Goal: Information Seeking & Learning: Learn about a topic

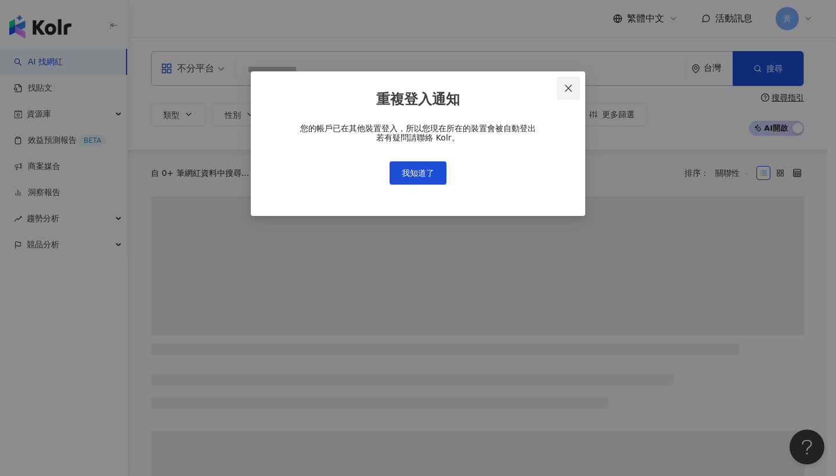
click at [566, 88] on icon "close" at bounding box center [568, 88] width 9 height 9
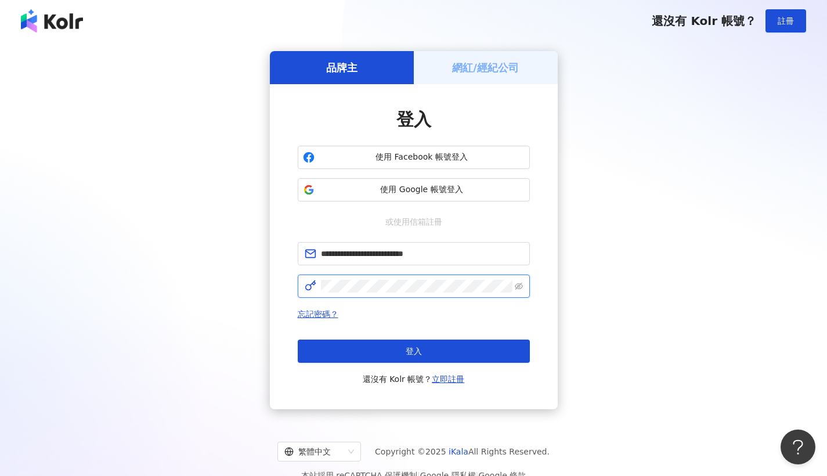
click at [413, 351] on button "登入" at bounding box center [414, 351] width 232 height 23
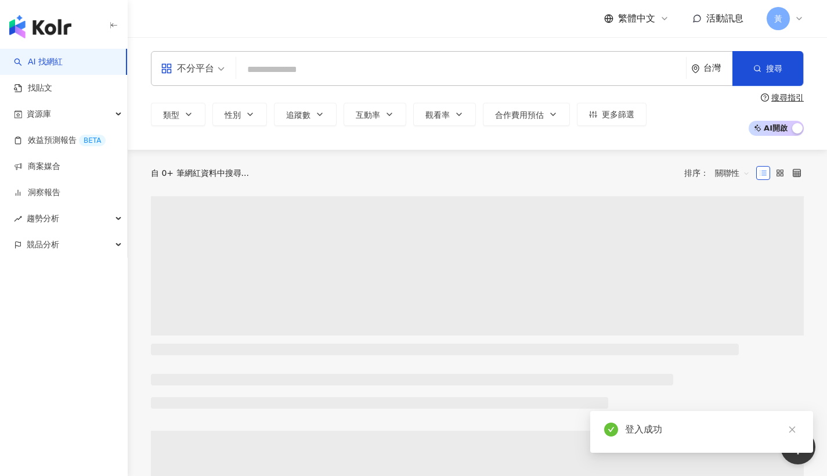
click at [392, 56] on div "不分平台 台灣 搜尋" at bounding box center [477, 68] width 653 height 35
click at [395, 61] on input "search" at bounding box center [461, 70] width 441 height 22
paste input "**********"
type input "**********"
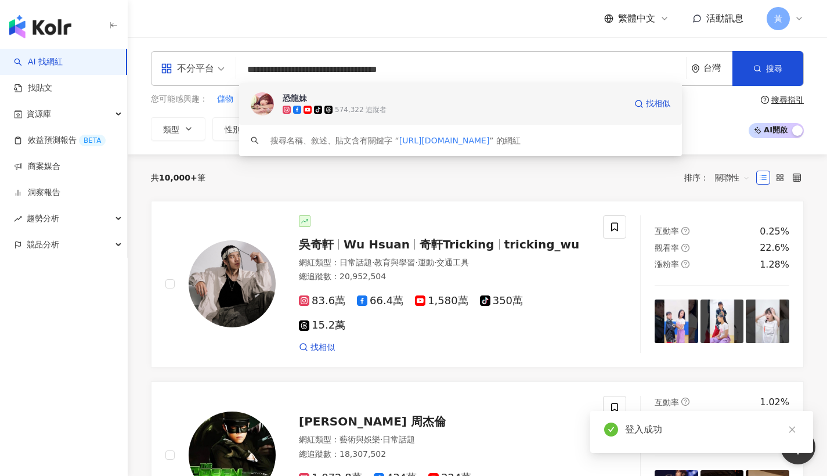
click at [380, 111] on div "574,322 追蹤者" at bounding box center [361, 110] width 52 height 10
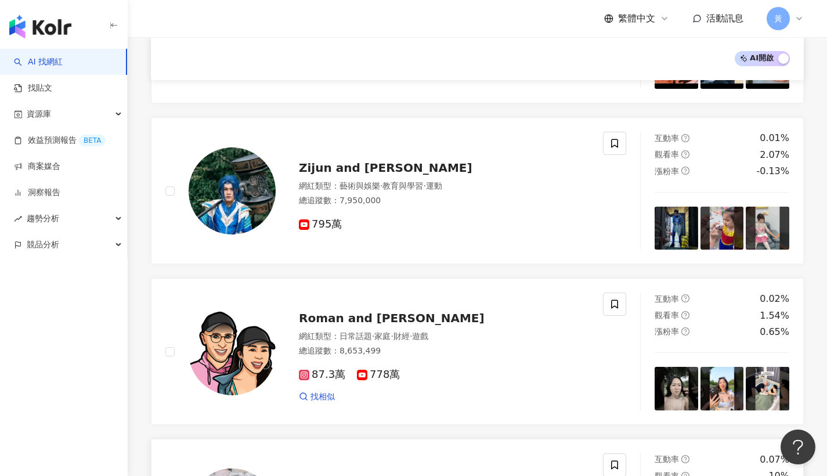
scroll to position [1109, 0]
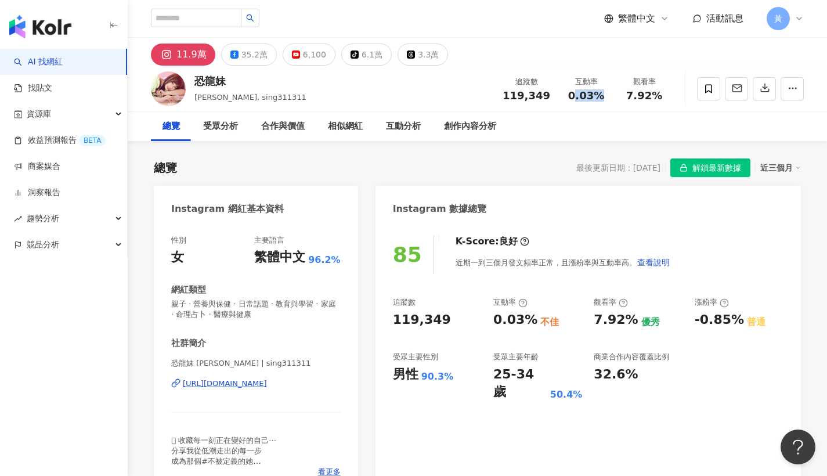
drag, startPoint x: 574, startPoint y: 99, endPoint x: 603, endPoint y: 100, distance: 29.0
click at [603, 100] on div "0.03%" at bounding box center [586, 96] width 44 height 12
drag, startPoint x: 571, startPoint y: 96, endPoint x: 606, endPoint y: 98, distance: 34.9
click at [606, 98] on div "0.03%" at bounding box center [586, 96] width 44 height 12
copy span "0.03%"
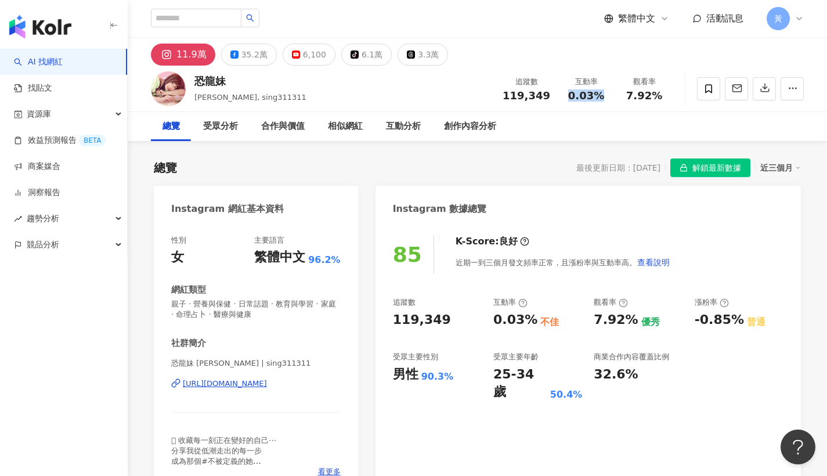
copy span "0.03%"
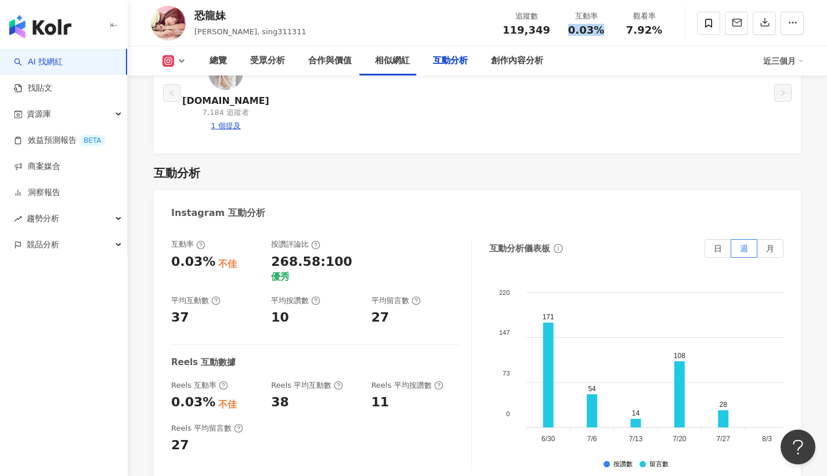
scroll to position [2550, 0]
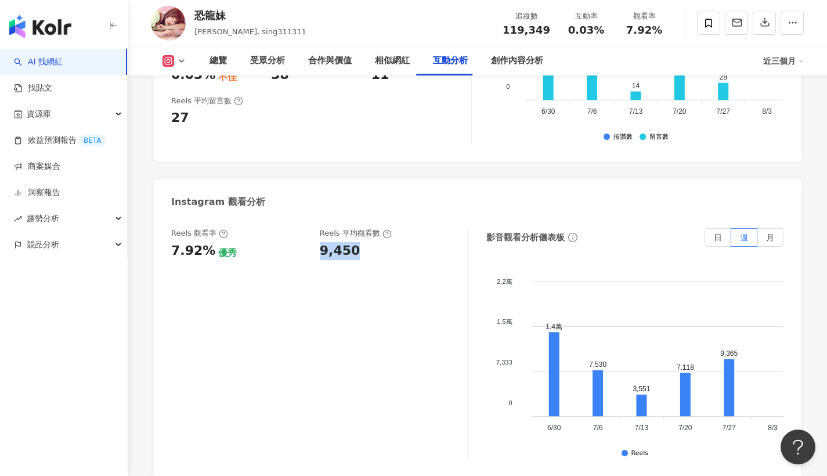
drag, startPoint x: 323, startPoint y: 208, endPoint x: 357, endPoint y: 209, distance: 33.7
click at [357, 242] on div "9,450" at bounding box center [388, 251] width 137 height 18
copy div "9,450"
